Goal: Transaction & Acquisition: Purchase product/service

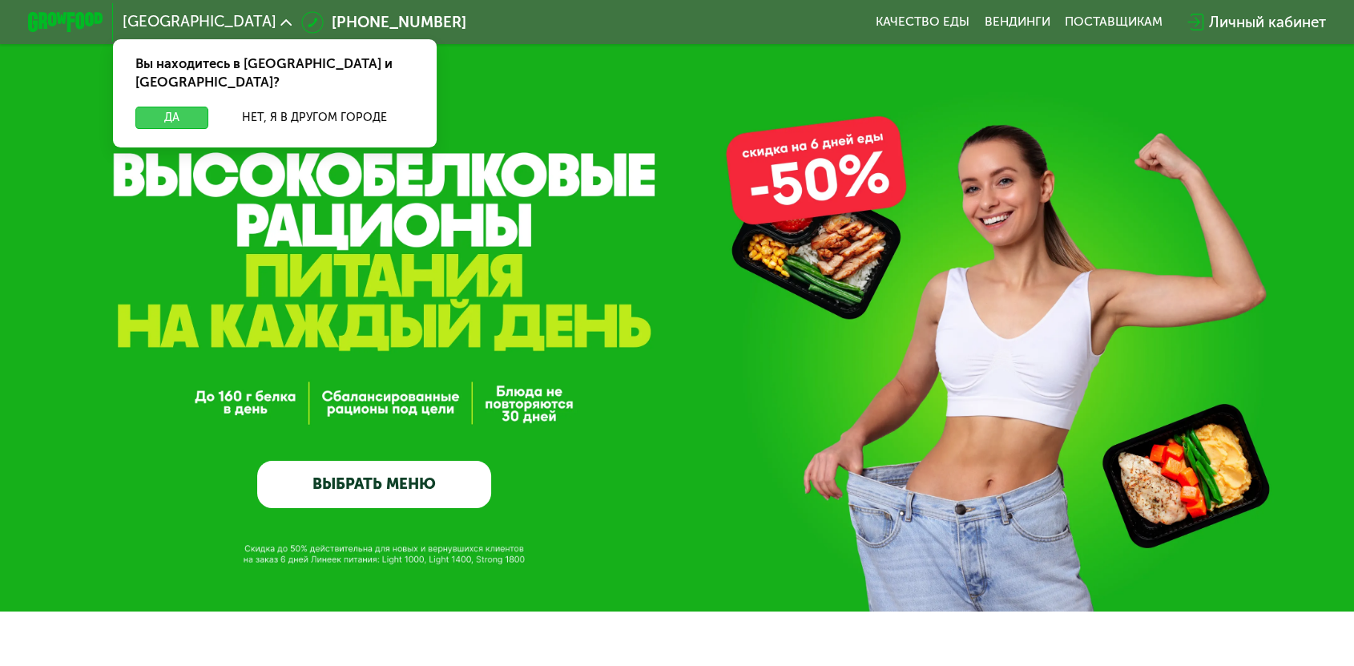
click at [208, 107] on button "Да" at bounding box center [171, 118] width 73 height 22
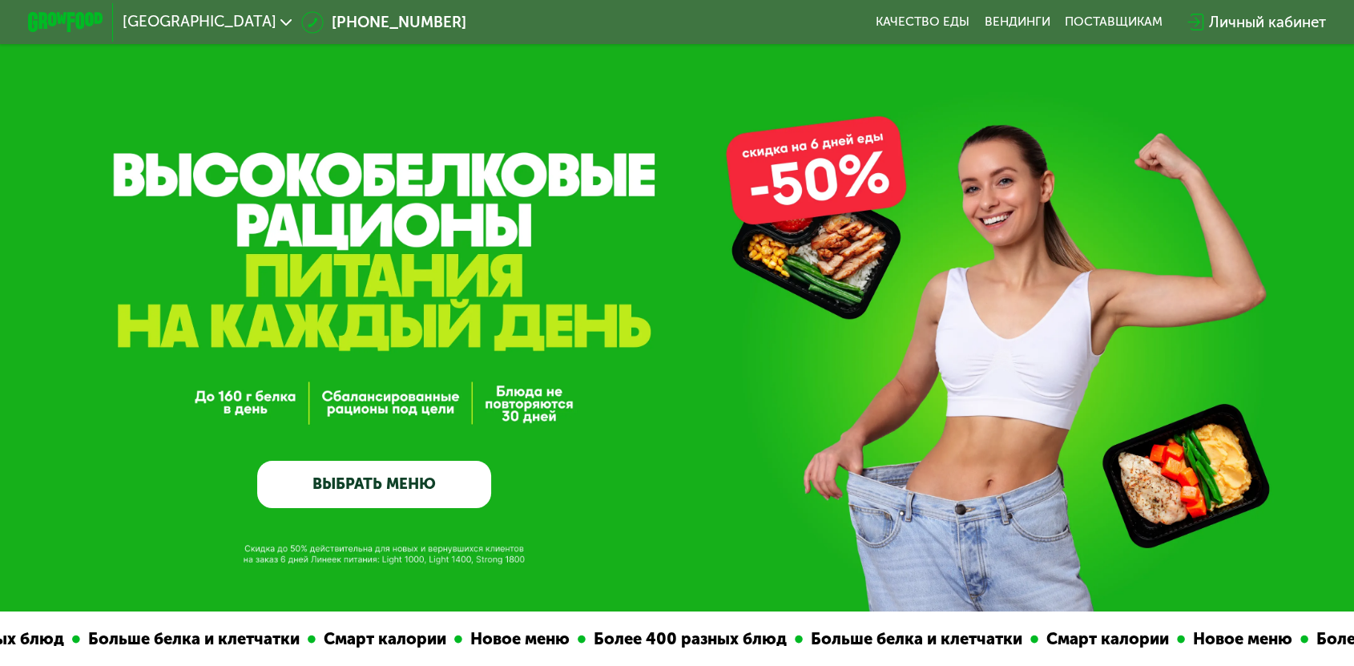
click at [361, 490] on link "ВЫБРАТЬ МЕНЮ" at bounding box center [374, 484] width 234 height 47
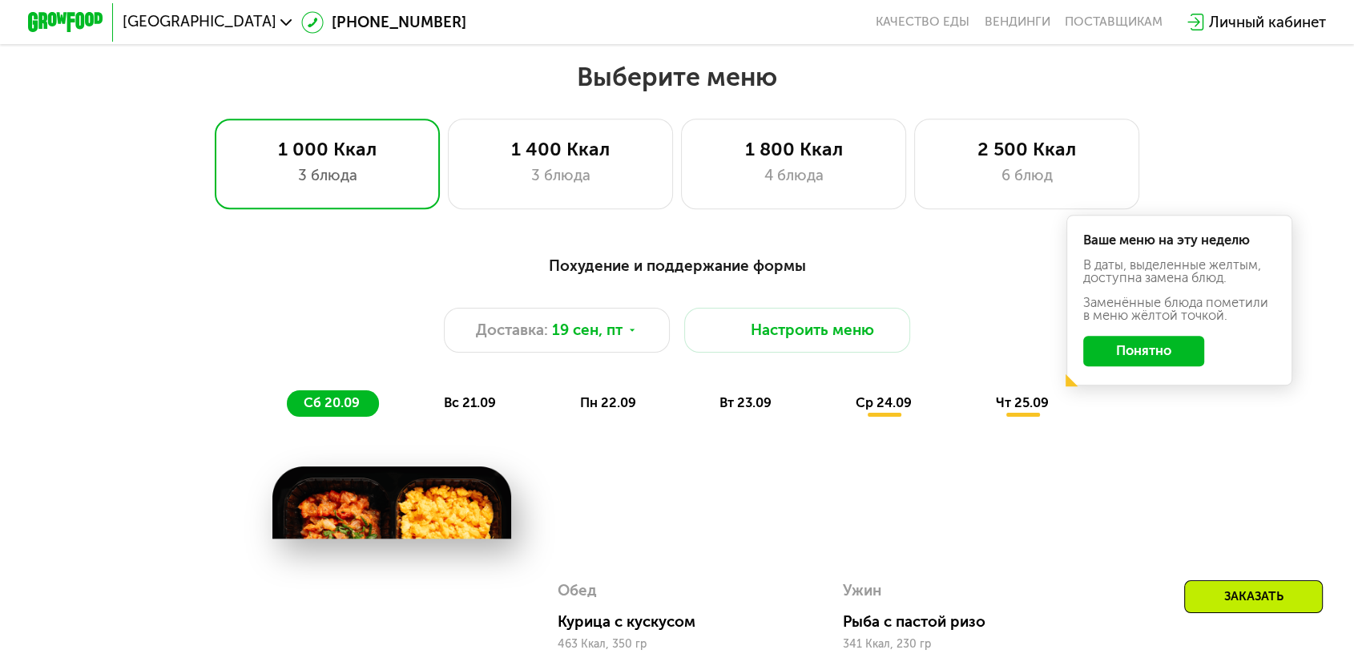
scroll to position [1188, 0]
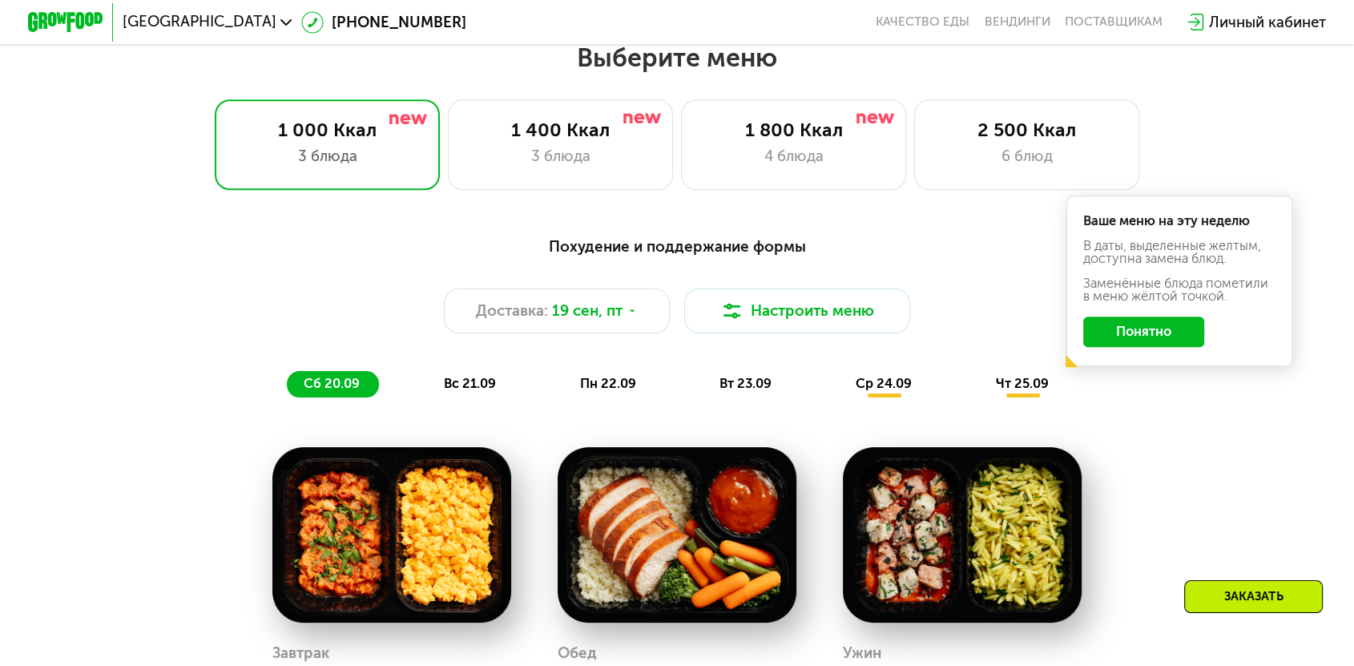
click at [498, 371] on div "вс 21.09" at bounding box center [471, 384] width 88 height 26
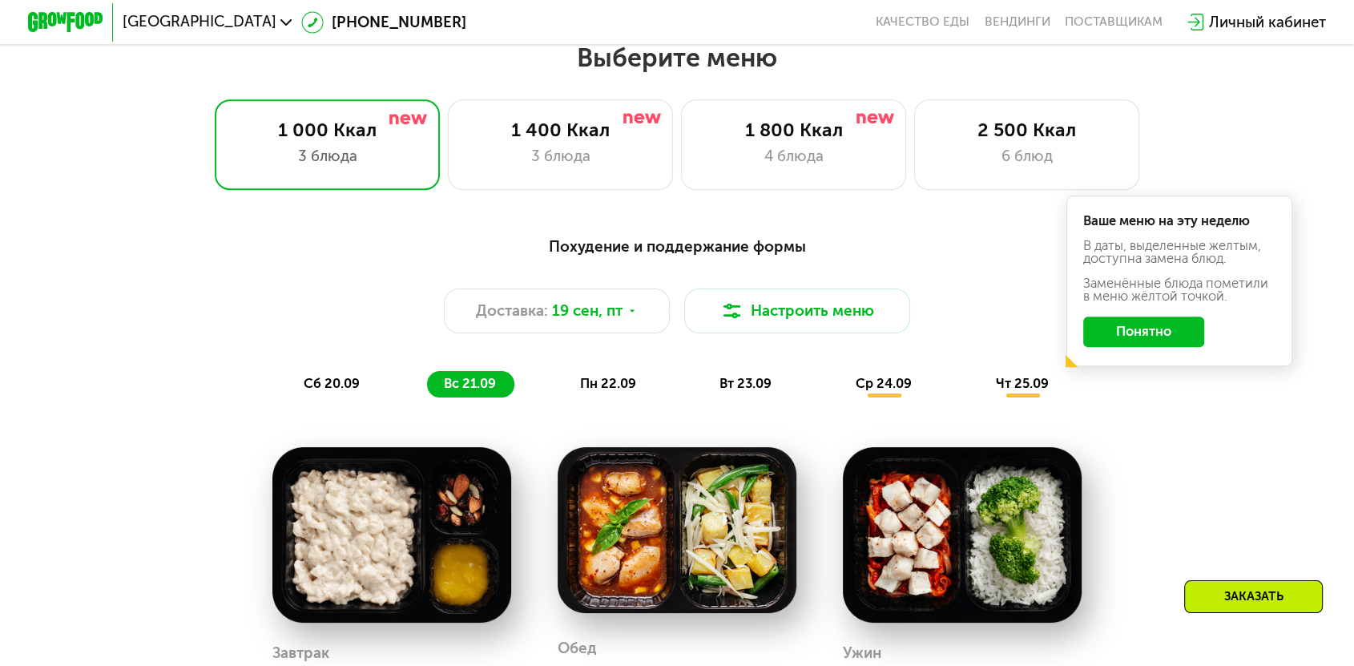
click at [610, 376] on span "пн 22.09" at bounding box center [607, 383] width 56 height 15
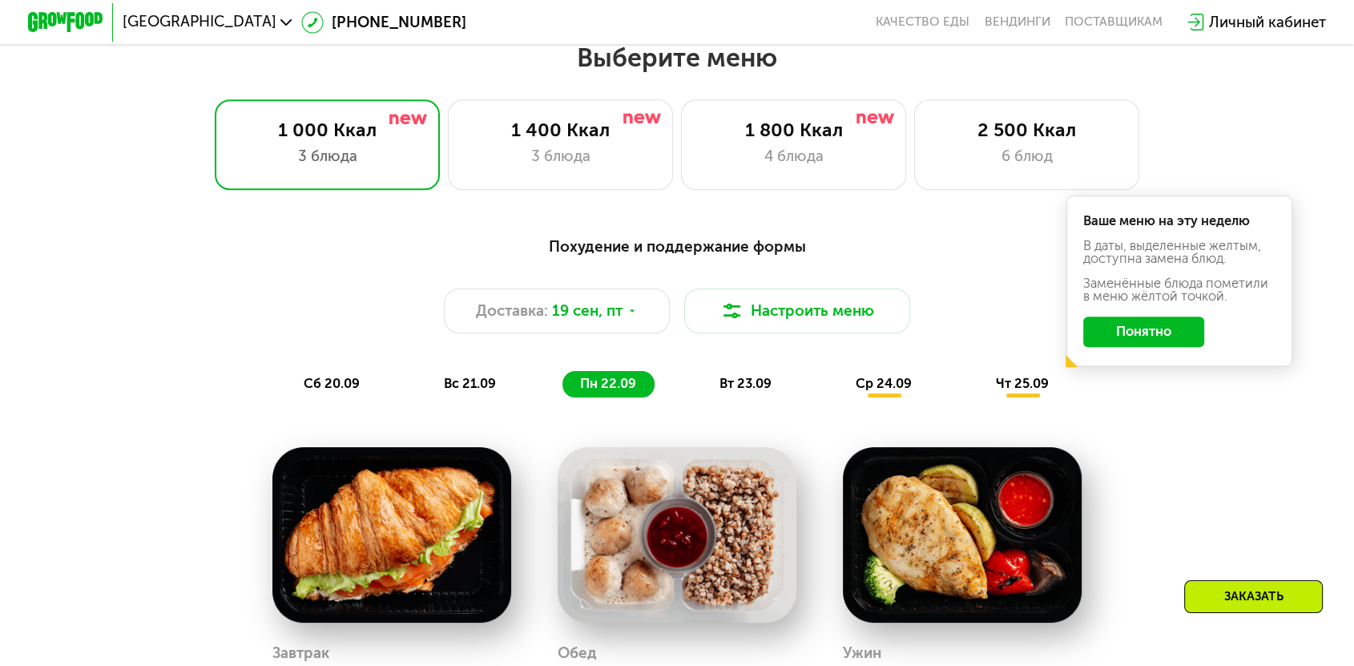
click at [737, 376] on span "вт 23.09" at bounding box center [746, 383] width 52 height 15
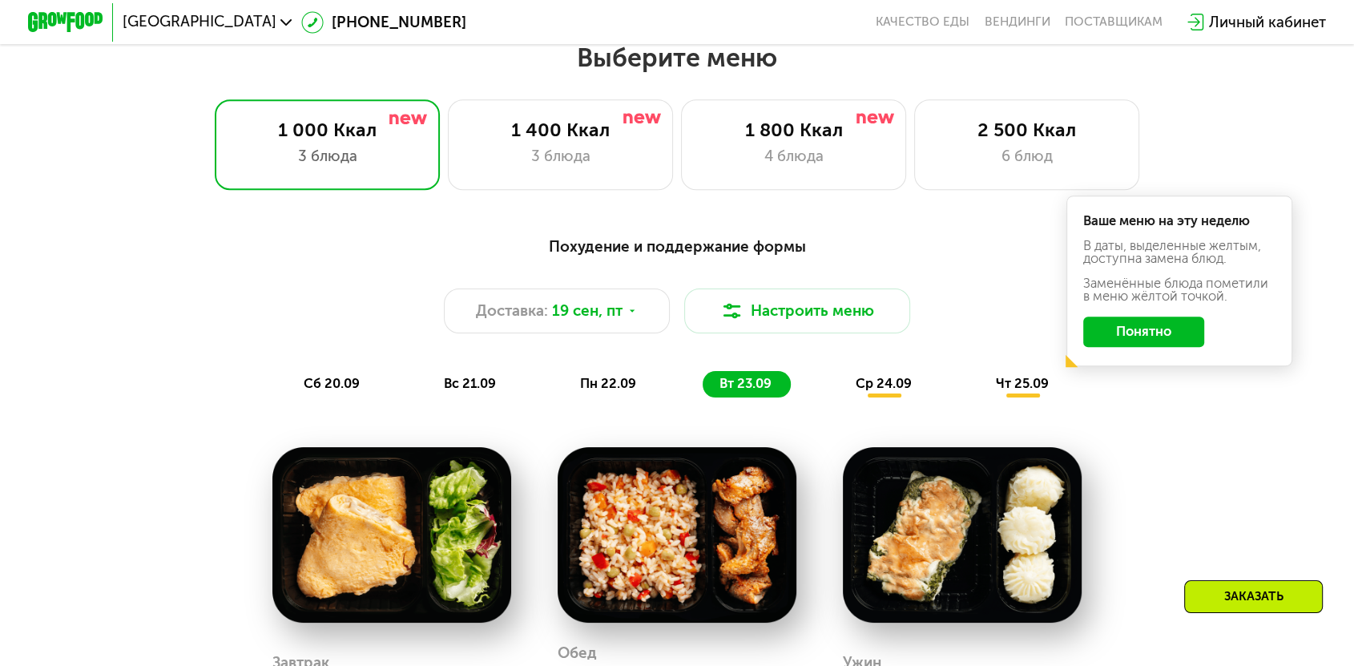
click at [864, 376] on span "ср 24.09" at bounding box center [884, 383] width 56 height 15
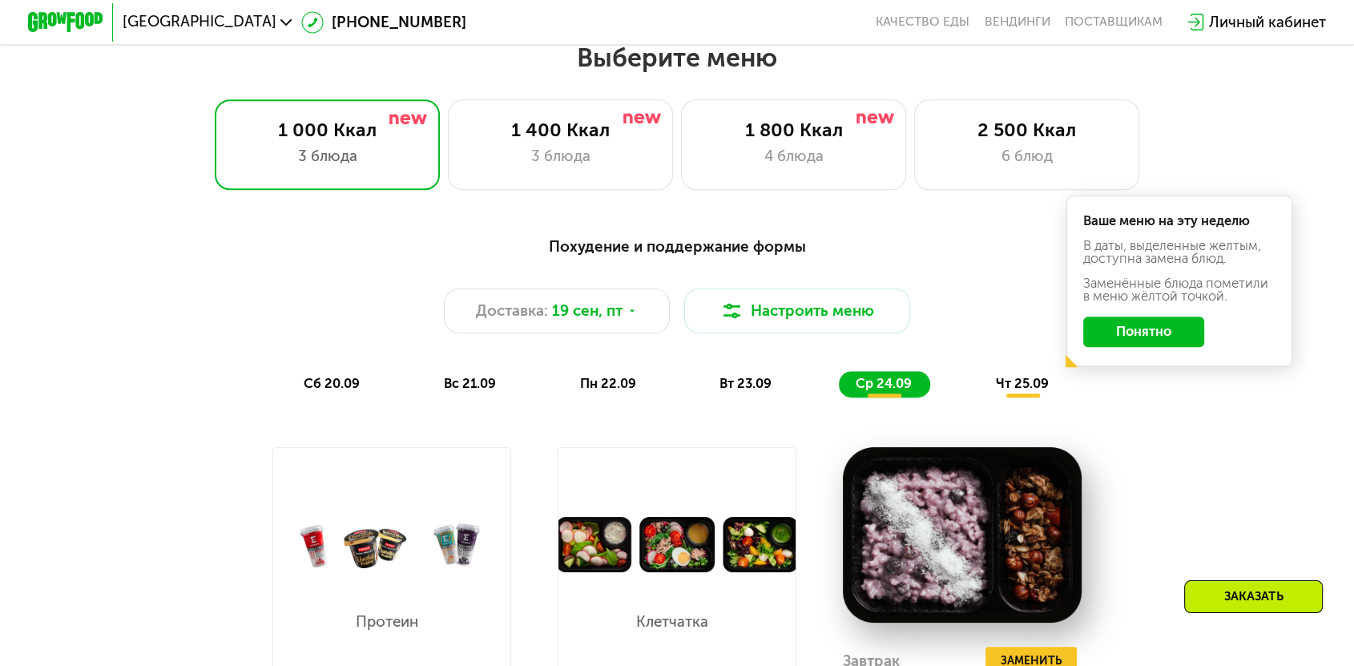
click at [710, 517] on img at bounding box center [677, 544] width 236 height 55
drag, startPoint x: 667, startPoint y: 548, endPoint x: 662, endPoint y: 533, distance: 16.0
click at [665, 572] on div "Клетчатка Добавить" at bounding box center [676, 650] width 129 height 156
click at [669, 517] on img at bounding box center [677, 544] width 236 height 55
click at [996, 376] on span "чт 25.09" at bounding box center [1022, 383] width 53 height 15
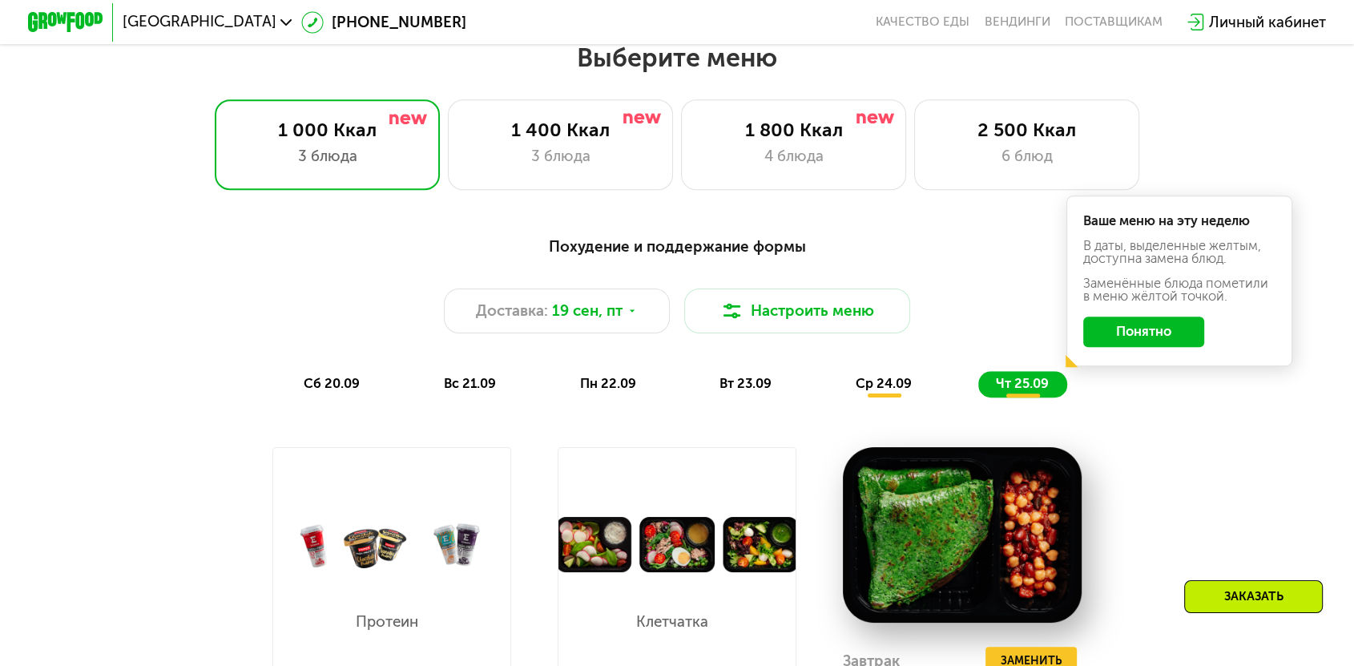
click at [720, 376] on span "вт 23.09" at bounding box center [746, 383] width 52 height 15
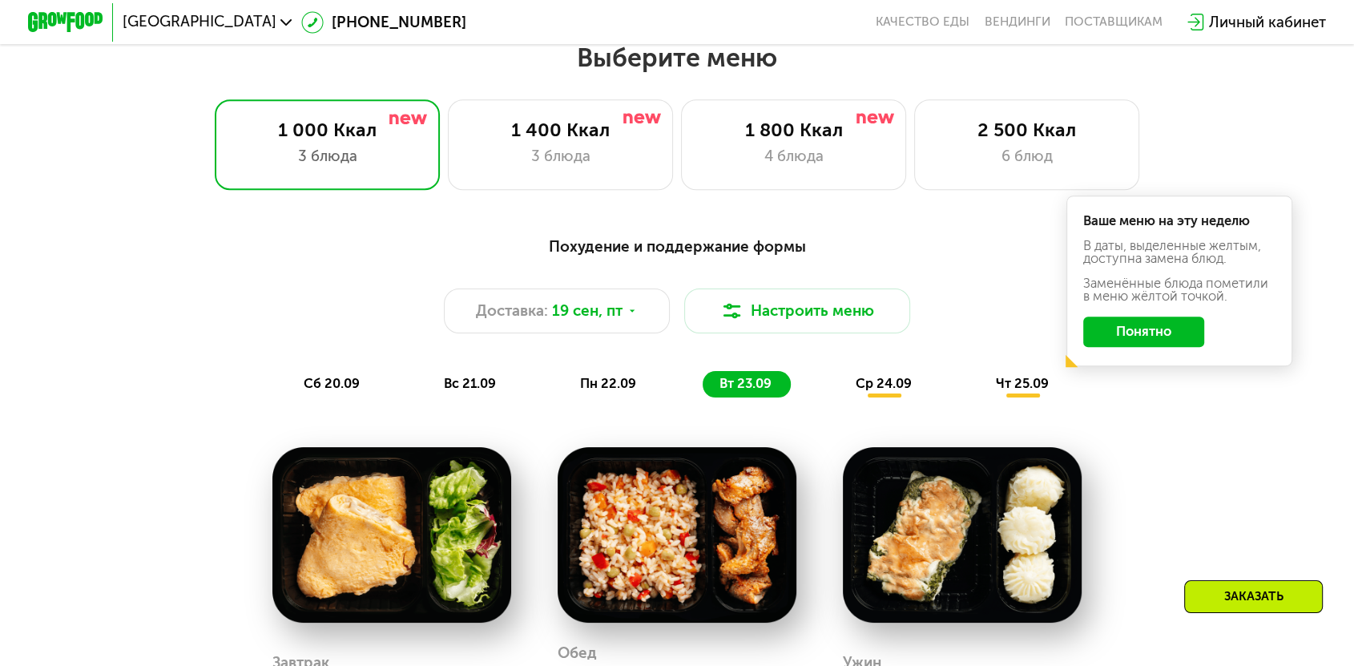
click at [632, 376] on span "пн 22.09" at bounding box center [607, 383] width 56 height 15
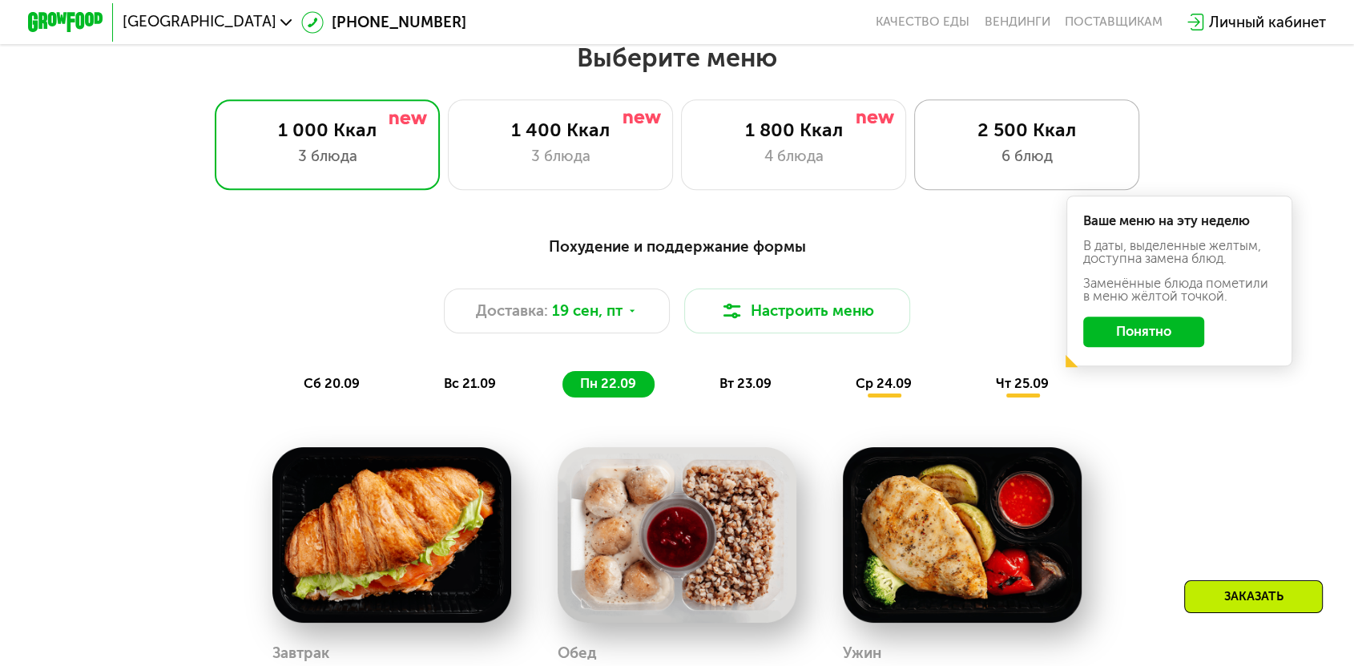
click at [955, 124] on div "2 500 Ккал" at bounding box center [1027, 130] width 187 height 22
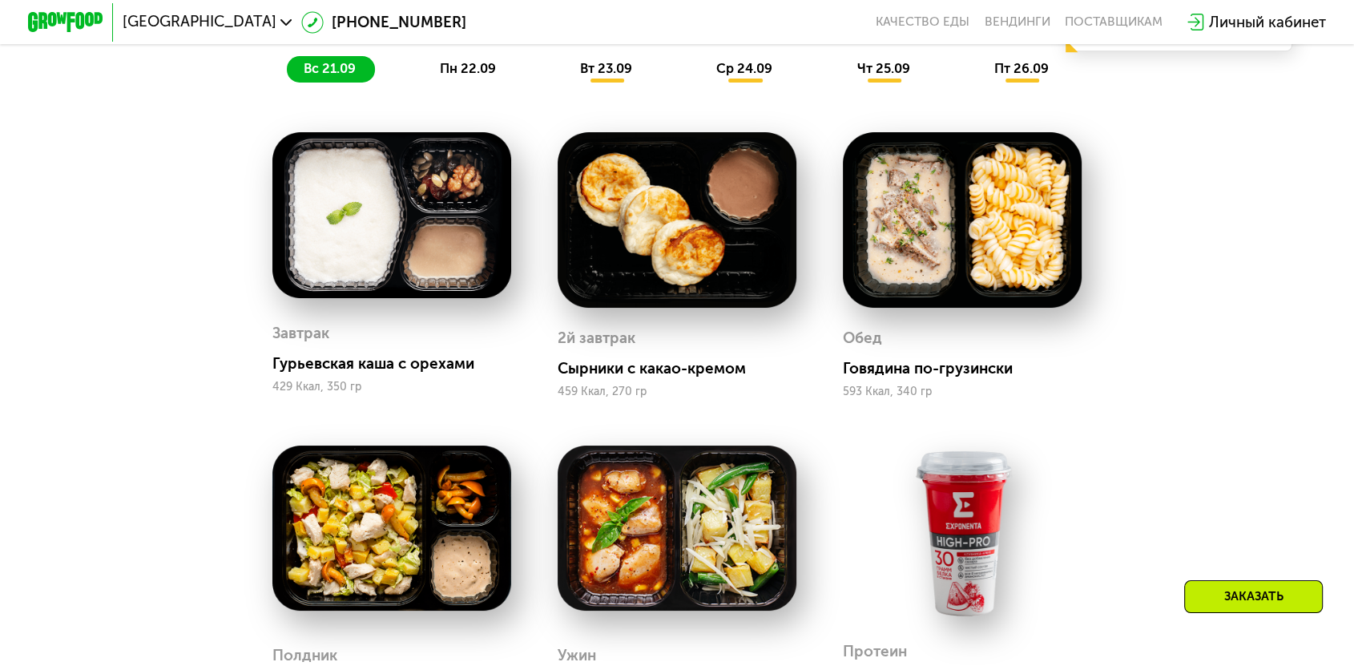
scroll to position [1544, 0]
